Goal: Task Accomplishment & Management: Manage account settings

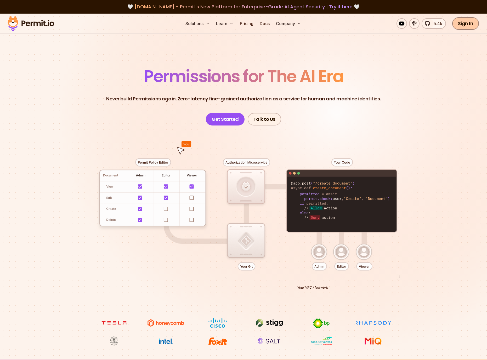
click at [465, 22] on link "Sign In" at bounding box center [465, 23] width 27 height 13
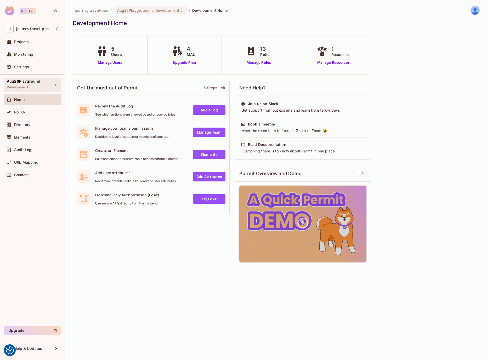
click at [52, 80] on div "Aug26Playground Development" at bounding box center [33, 85] width 58 height 14
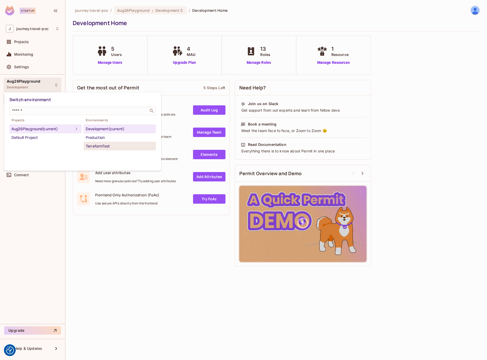
click at [94, 146] on div "TerraformTest" at bounding box center [120, 146] width 68 height 6
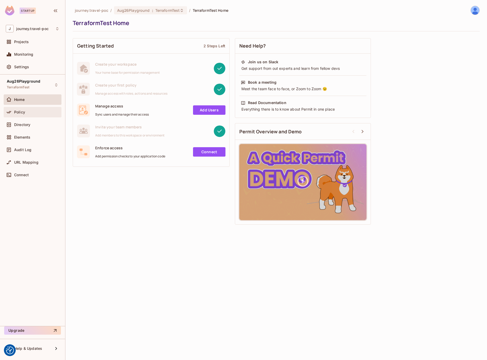
click at [31, 115] on div "Policy" at bounding box center [33, 112] width 54 height 6
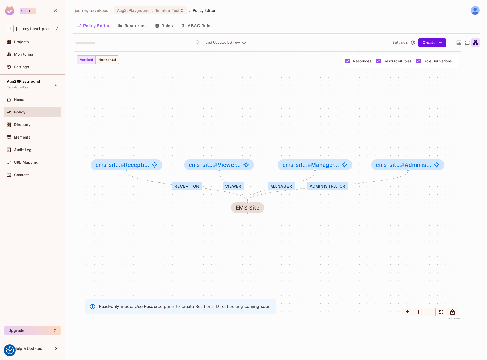
click at [158, 26] on icon "button" at bounding box center [156, 26] width 3 height 4
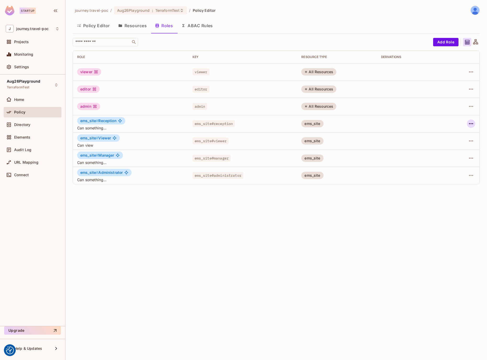
click at [473, 123] on icon "button" at bounding box center [471, 124] width 6 height 6
click at [446, 158] on div "Delete Role" at bounding box center [450, 158] width 20 height 5
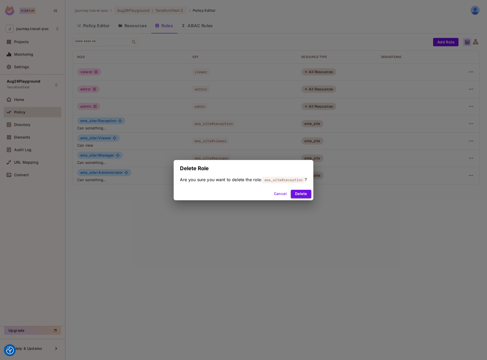
click at [308, 191] on button "Delete" at bounding box center [301, 194] width 20 height 8
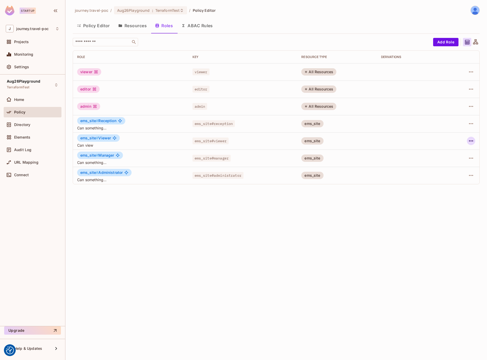
click at [471, 138] on icon "button" at bounding box center [471, 141] width 6 height 6
click at [447, 176] on div "Delete Role" at bounding box center [450, 175] width 20 height 5
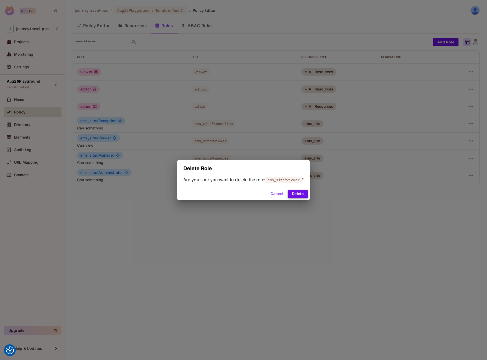
click at [299, 195] on button "Delete" at bounding box center [298, 194] width 20 height 8
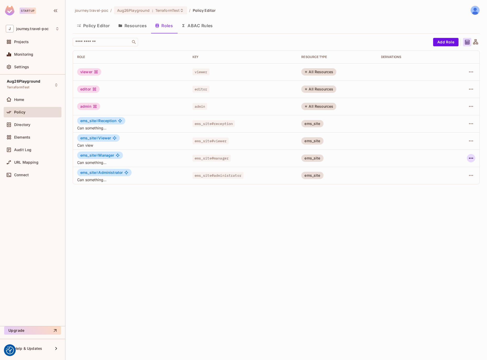
click at [471, 157] on icon "button" at bounding box center [471, 158] width 6 height 6
click at [438, 195] on div "Delete Role" at bounding box center [445, 193] width 32 height 8
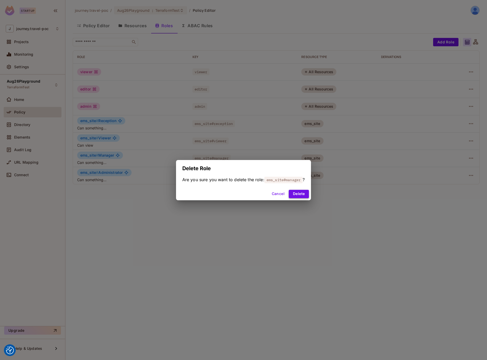
click at [301, 193] on button "Delete" at bounding box center [299, 194] width 20 height 8
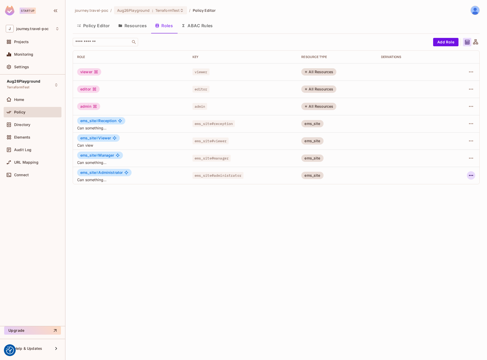
click at [472, 173] on icon "button" at bounding box center [471, 175] width 6 height 6
click at [449, 210] on div "Delete Role" at bounding box center [450, 210] width 20 height 5
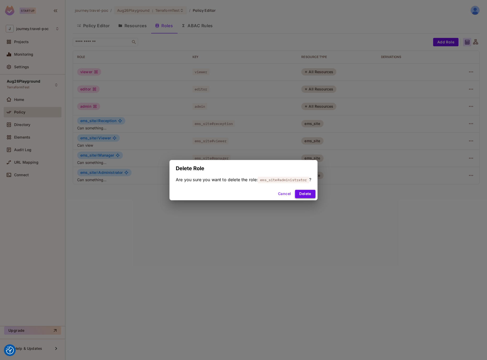
click at [309, 196] on button "Delete" at bounding box center [305, 194] width 20 height 8
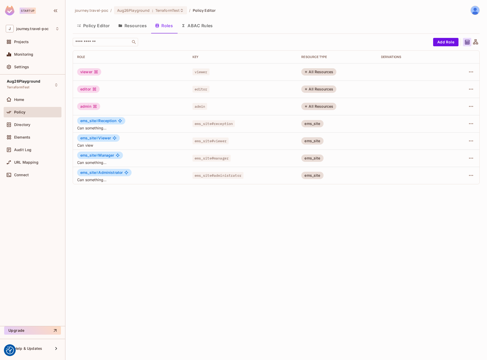
click at [272, 218] on div "journey.travel-poc / Aug26Playground : TerraformTest / Policy Editor Policy Edi…" at bounding box center [276, 180] width 422 height 360
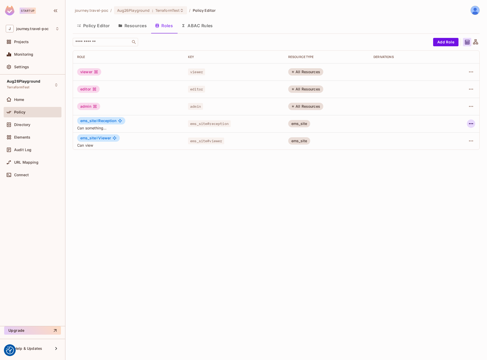
click at [474, 126] on div at bounding box center [463, 124] width 25 height 8
click at [472, 125] on icon "button" at bounding box center [471, 124] width 6 height 6
click at [446, 160] on div "Delete Role" at bounding box center [450, 158] width 20 height 5
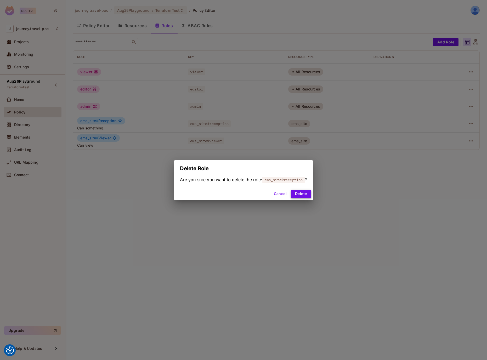
click at [303, 196] on button "Delete" at bounding box center [301, 194] width 20 height 8
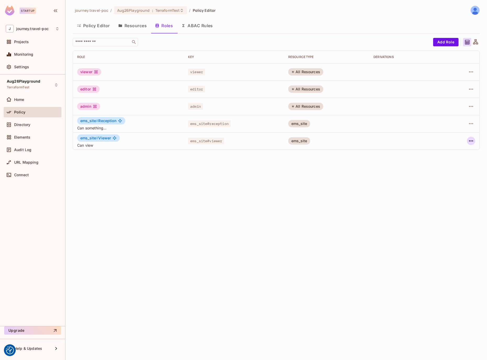
click at [472, 141] on icon "button" at bounding box center [471, 140] width 4 height 1
click at [446, 175] on div "Delete Role" at bounding box center [450, 175] width 20 height 5
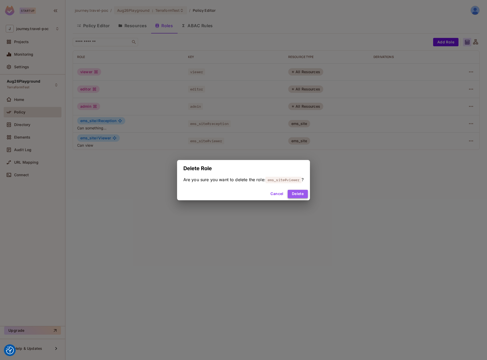
click at [303, 195] on button "Delete" at bounding box center [298, 194] width 20 height 8
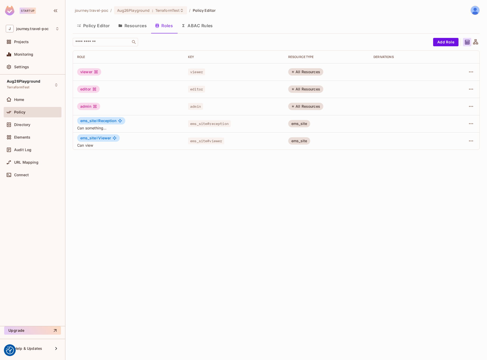
click at [277, 204] on div "journey.travel-poc / Aug26Playground : TerraformTest / Policy Editor Policy Edi…" at bounding box center [276, 180] width 422 height 360
click at [128, 27] on button "Resources" at bounding box center [132, 25] width 37 height 13
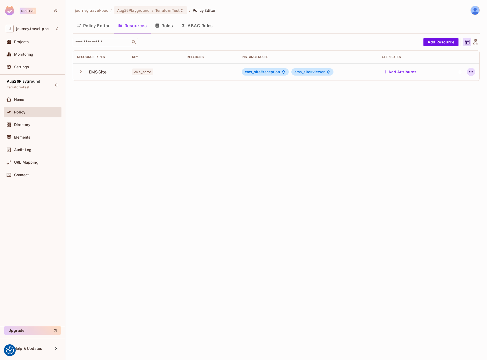
click at [471, 72] on icon "button" at bounding box center [471, 71] width 4 height 1
click at [449, 101] on span "Delete Resource" at bounding box center [450, 104] width 32 height 8
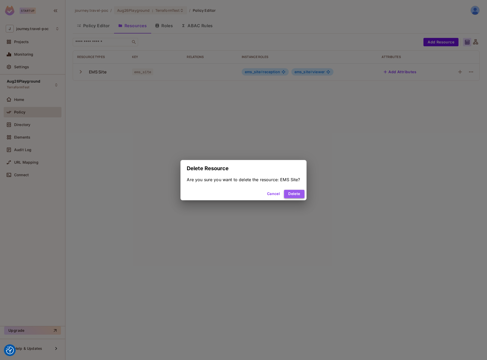
click at [291, 196] on button "Delete" at bounding box center [294, 194] width 20 height 8
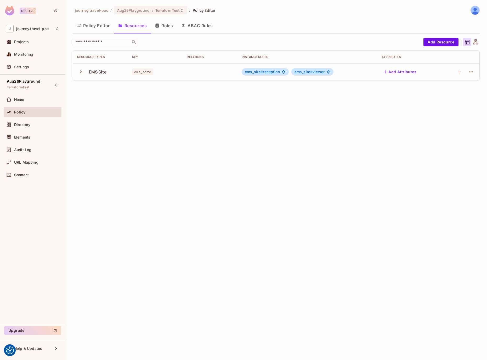
click at [171, 24] on button "Roles" at bounding box center [164, 25] width 26 height 13
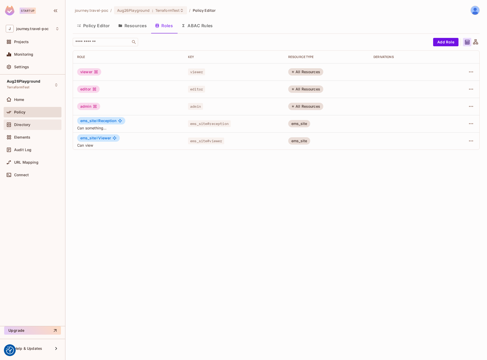
click at [24, 123] on span "Directory" at bounding box center [22, 125] width 16 height 4
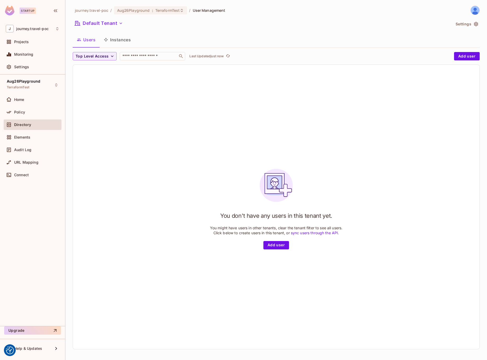
click at [113, 42] on button "Instances" at bounding box center [117, 39] width 35 height 13
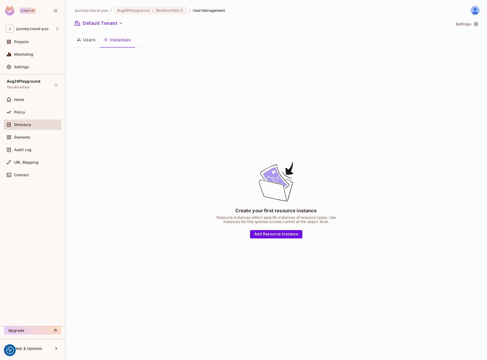
click at [93, 39] on button "Users" at bounding box center [86, 39] width 27 height 13
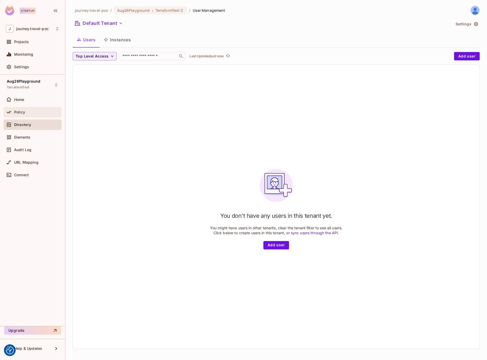
click at [24, 110] on span "Policy" at bounding box center [19, 112] width 11 height 4
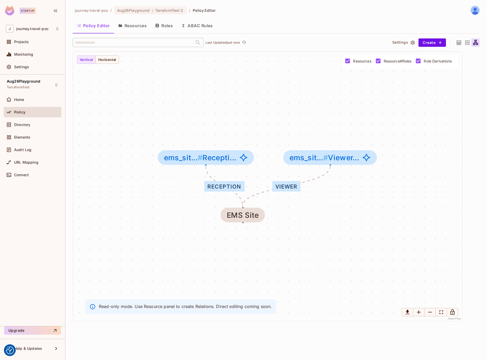
click at [173, 25] on button "Roles" at bounding box center [164, 25] width 26 height 13
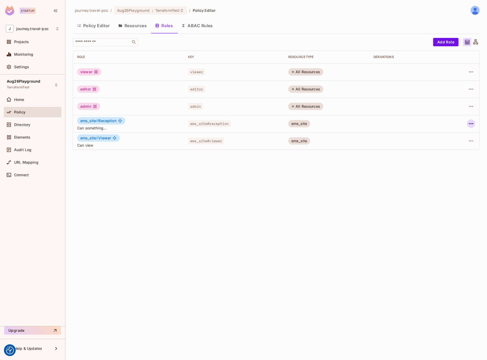
click at [472, 124] on icon "button" at bounding box center [471, 124] width 6 height 6
click at [451, 160] on div "Delete Role" at bounding box center [450, 158] width 20 height 5
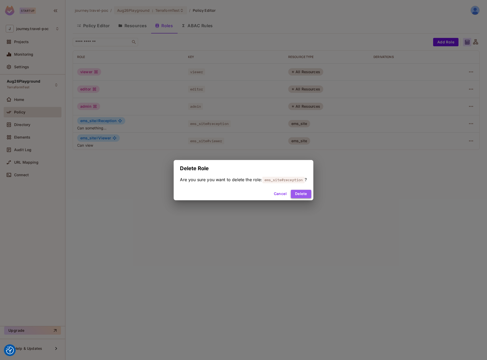
click at [302, 197] on button "Delete" at bounding box center [301, 194] width 20 height 8
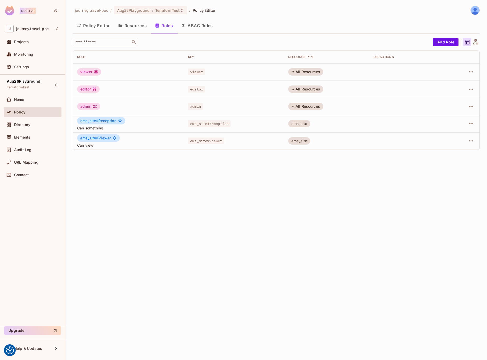
click at [345, 195] on div "journey.travel-poc / Aug26Playground : TerraformTest / Policy Editor Policy Edi…" at bounding box center [276, 180] width 422 height 360
click at [469, 121] on icon "button" at bounding box center [471, 124] width 6 height 6
click at [449, 134] on div "Edit Role" at bounding box center [448, 135] width 16 height 5
click at [326, 176] on div "journey.travel-poc / Aug26Playground : TerraformTest / Policy Editor Policy Edi…" at bounding box center [276, 180] width 422 height 360
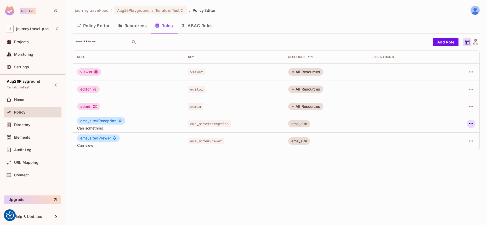
click at [472, 123] on icon "button" at bounding box center [471, 123] width 4 height 1
click at [453, 153] on li "Delete Role" at bounding box center [448, 159] width 46 height 12
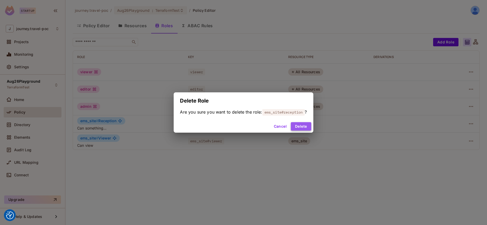
click at [308, 127] on button "Delete" at bounding box center [301, 126] width 20 height 8
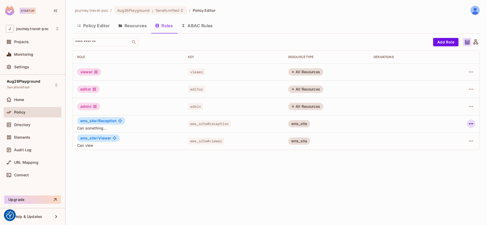
click at [470, 123] on icon "button" at bounding box center [471, 124] width 6 height 6
click at [449, 156] on div "Delete Role" at bounding box center [450, 158] width 20 height 5
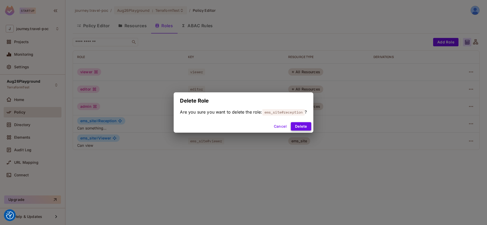
click at [300, 127] on button "Delete" at bounding box center [301, 126] width 20 height 8
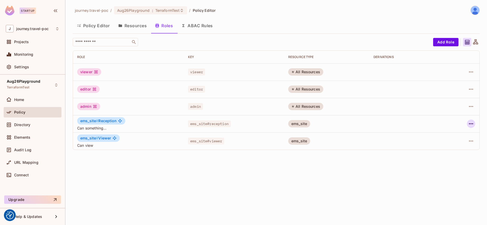
click at [473, 121] on icon "button" at bounding box center [471, 124] width 6 height 6
click at [455, 134] on div "Edit Role" at bounding box center [448, 135] width 16 height 5
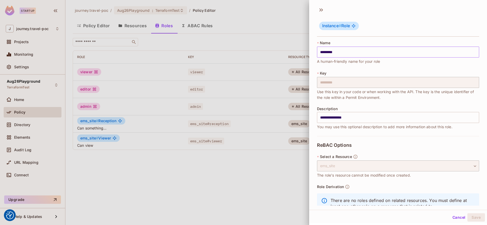
click at [375, 50] on input "*********" at bounding box center [398, 52] width 162 height 11
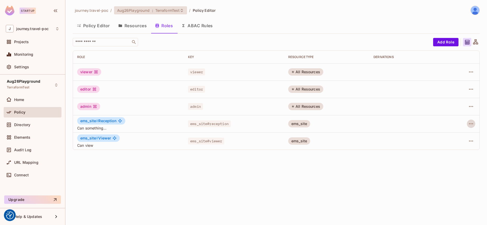
click at [169, 10] on span "TerraformTest" at bounding box center [167, 10] width 25 height 5
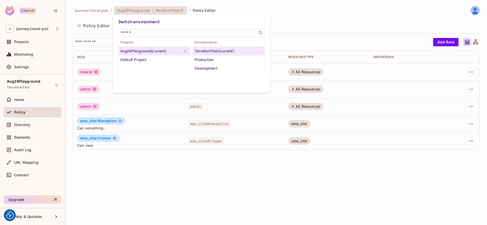
click at [122, 53] on div "Aug26Playground (current)" at bounding box center [151, 51] width 62 height 6
click at [25, 96] on div at bounding box center [243, 112] width 487 height 225
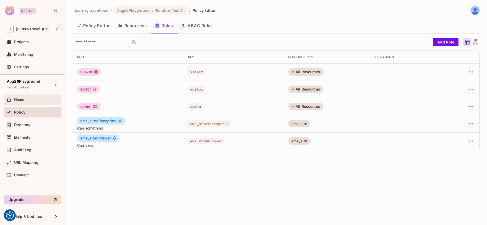
click at [21, 100] on span "Home" at bounding box center [19, 100] width 10 height 4
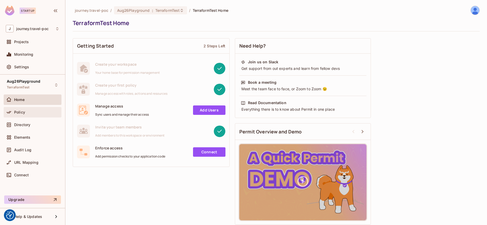
click at [22, 112] on span "Policy" at bounding box center [19, 112] width 11 height 4
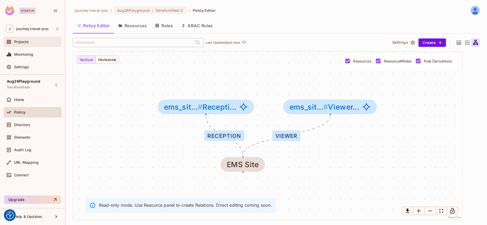
click at [26, 41] on span "Projects" at bounding box center [21, 42] width 15 height 4
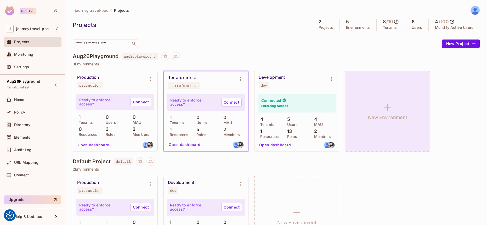
click at [386, 111] on icon at bounding box center [387, 107] width 13 height 13
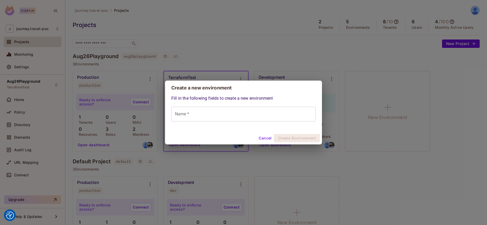
click at [276, 112] on input "Name *" at bounding box center [243, 114] width 144 height 15
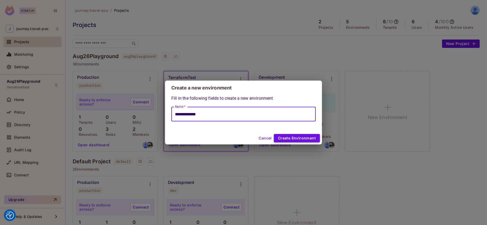
type input "**********"
click at [289, 135] on button "Create Environment" at bounding box center [297, 138] width 46 height 8
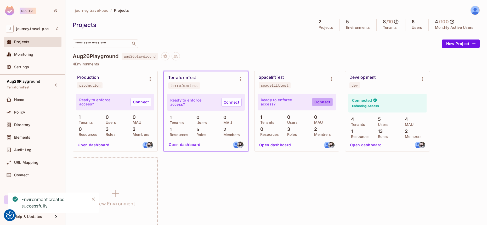
click at [322, 100] on link "Connect" at bounding box center [322, 102] width 21 height 8
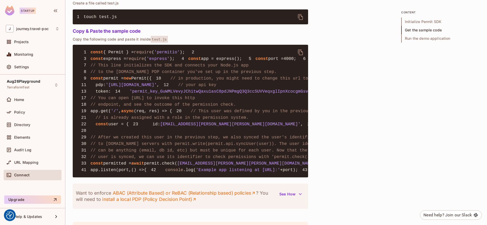
scroll to position [379, 0]
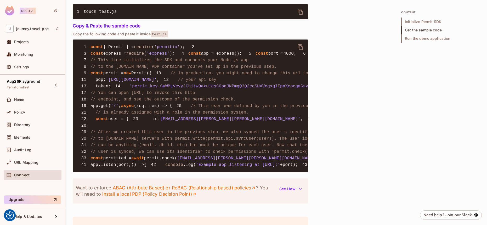
click at [157, 89] on span "'permit_key_GuWMLVevyJChitwQaxu1asC0pdJNPmgQ3Q3ccSUVVeqxglIpnXcocgmGsv3ILxe0SLQ…" at bounding box center [256, 86] width 252 height 5
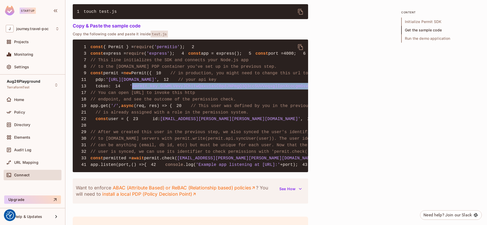
click at [157, 89] on span "'permit_key_GuWMLVevyJChitwQaxu1asC0pdJNPmgQ3Q3ccSUVVeqxglIpnXcocgmGsv3ILxe0SLQ…" at bounding box center [256, 86] width 252 height 5
copy span "permit_key_GuWMLVevyJChitwQaxu1asC0pdJNPmgQ3Q3ccSUVVeqxglIpnXcocgmGsv3ILxe0SLQe…"
